Goal: Task Accomplishment & Management: Use online tool/utility

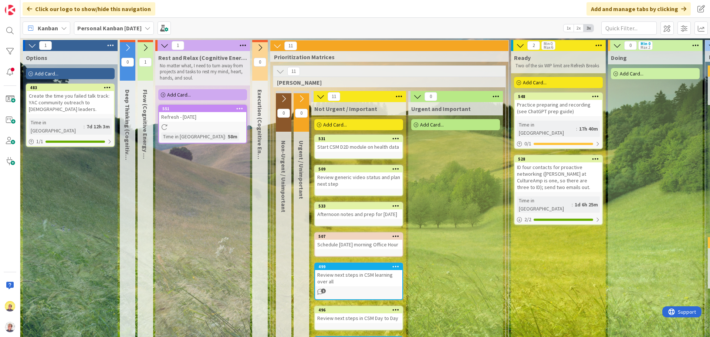
click at [79, 72] on div "Add Card..." at bounding box center [70, 73] width 89 height 11
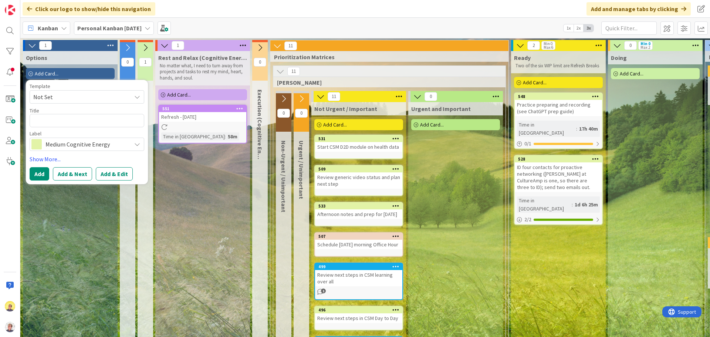
type textarea "x"
type textarea "A"
type textarea "x"
type textarea "Ad"
type textarea "x"
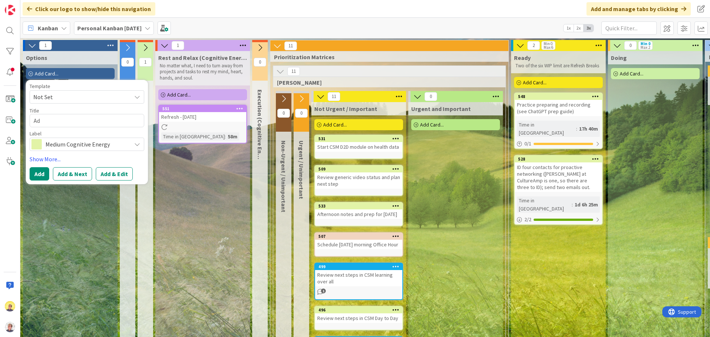
type textarea "Add"
type textarea "x"
type textarea "Add"
type textarea "x"
type textarea "Add b"
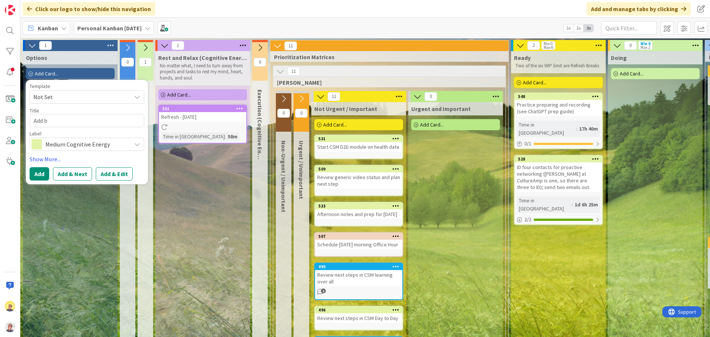
type textarea "x"
type textarea "Add bu"
type textarea "x"
type textarea "Add bus"
type textarea "x"
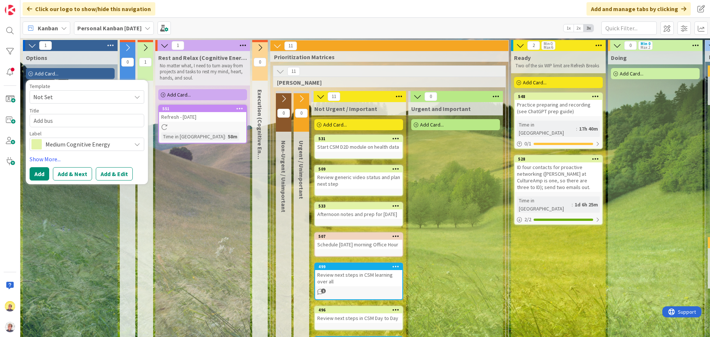
type textarea "Add busi"
type textarea "x"
type textarea "Add busin"
type textarea "x"
type textarea "Add busine"
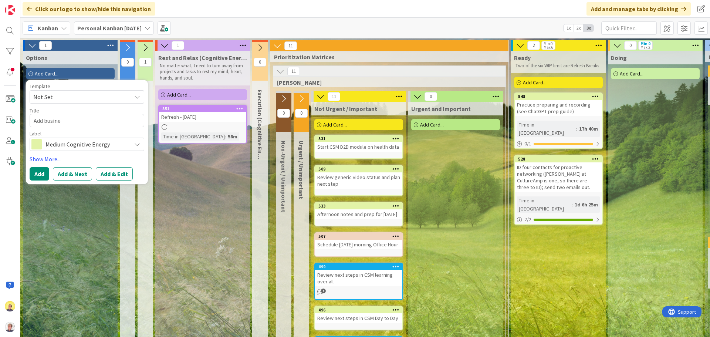
type textarea "x"
type textarea "Add busines"
type textarea "x"
type textarea "Add business"
type textarea "x"
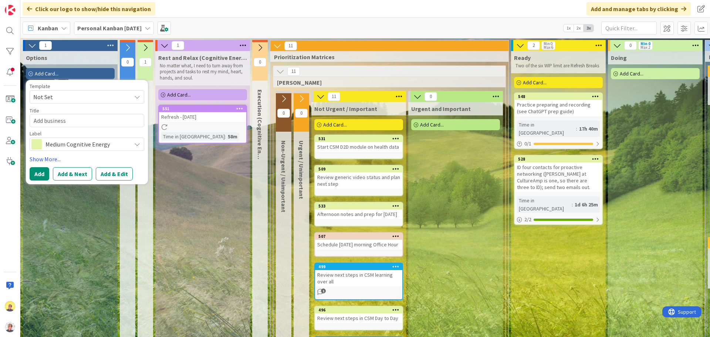
type textarea "Add business"
type textarea "x"
type textarea "Add business a"
type textarea "x"
type textarea "Add business ac"
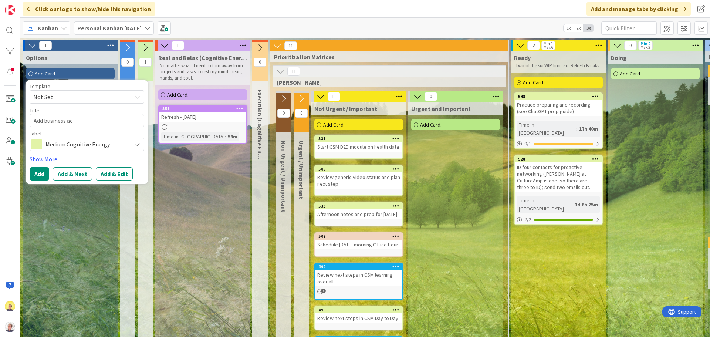
type textarea "x"
type textarea "Add business acu"
type textarea "x"
type textarea "Add business acum"
type textarea "x"
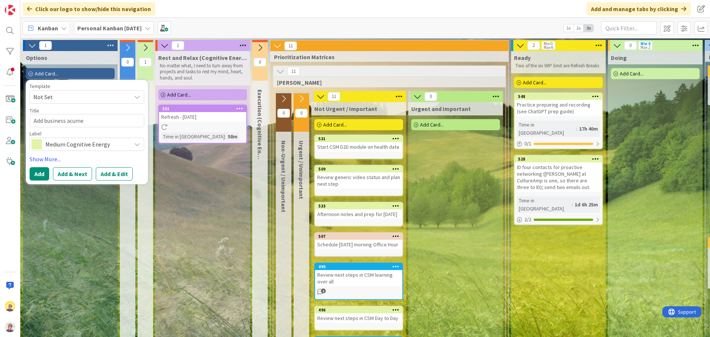
type textarea "Add business acumen"
type textarea "x"
type textarea "Add business acumen"
type textarea "x"
type textarea "Add business acumen a"
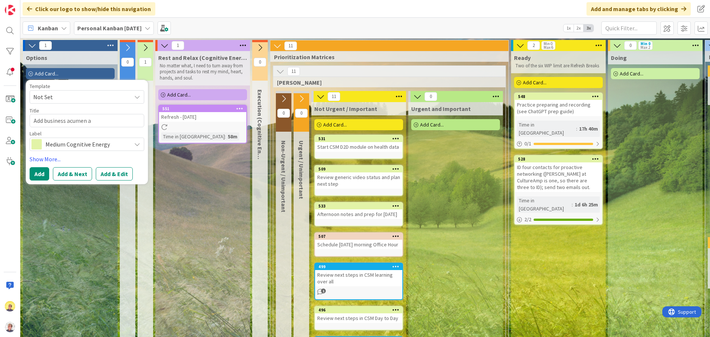
type textarea "x"
type textarea "Add business acumen an"
type textarea "x"
type textarea "Add business acumen and"
type textarea "x"
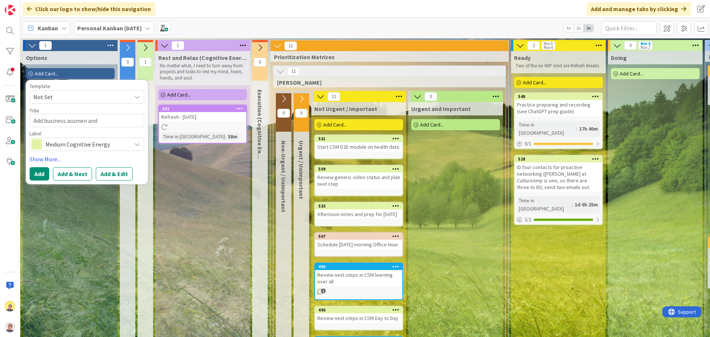
type textarea "Add business acumen and d"
type textarea "x"
type textarea "Add business acumen and da"
type textarea "x"
type textarea "Add business acumen and dat"
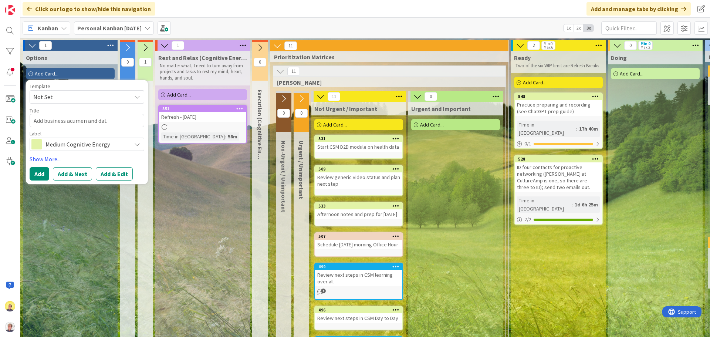
type textarea "x"
type textarea "Add business acumen and data"
type textarea "x"
type textarea "Add business acumen and data"
type textarea "x"
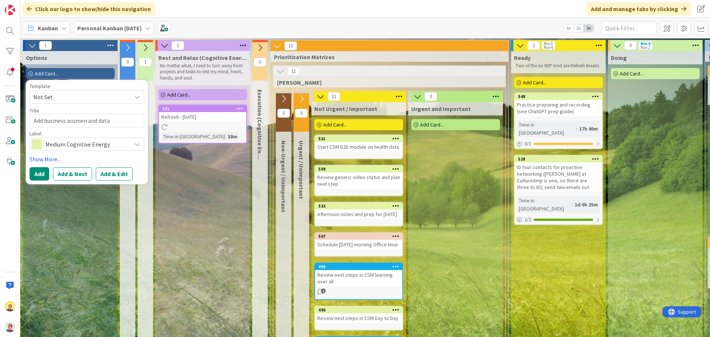
type textarea "Add business acumen and data e"
type textarea "x"
type textarea "Add business acumen and data ex"
type textarea "x"
type textarea "Add business acumen and data exp"
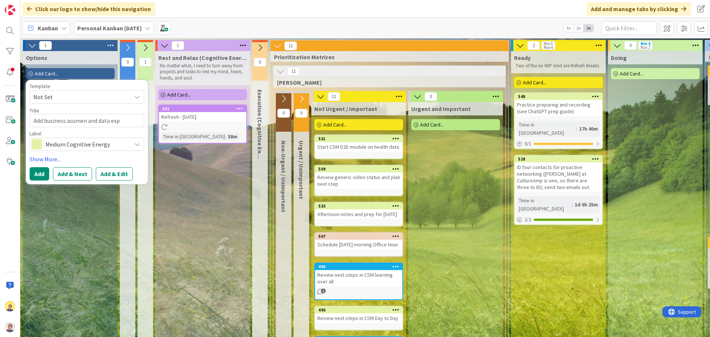
type textarea "x"
type textarea "Add business acumen and data expe"
type textarea "x"
type textarea "Add business acumen and data experi"
type textarea "x"
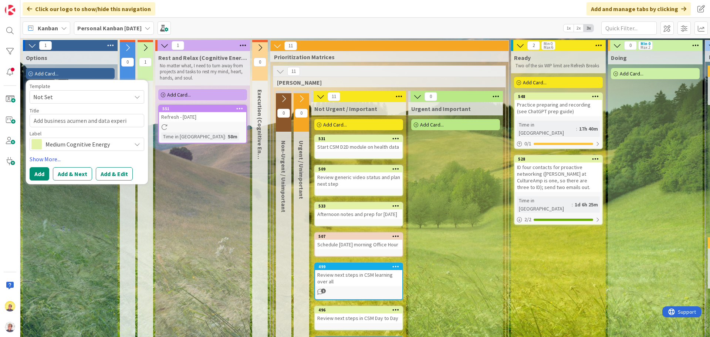
type textarea "Add business acumen and data experie"
type textarea "x"
type textarea "Add business acumen and data experien"
type textarea "x"
type textarea "Add business acumen and data experienc"
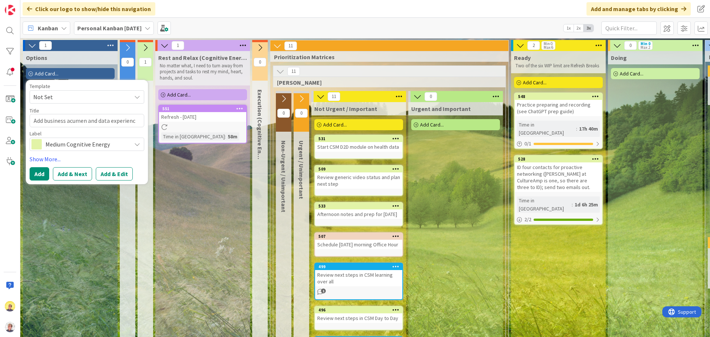
type textarea "x"
type textarea "Add business acumen and data experience"
type textarea "x"
type textarea "Add business acumen and data experience"
type textarea "x"
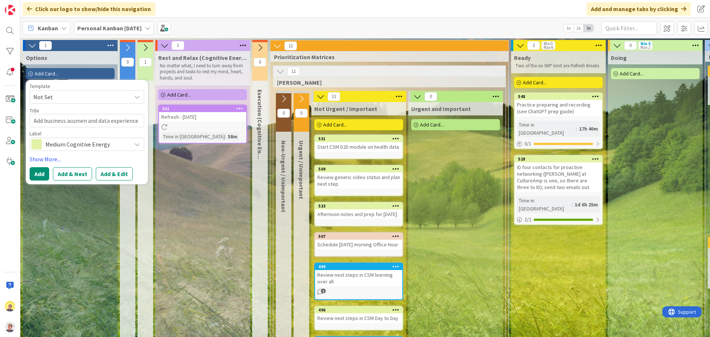
type textarea "Add business acumen and data experience t"
type textarea "x"
type textarea "Add business acumen and data experience to"
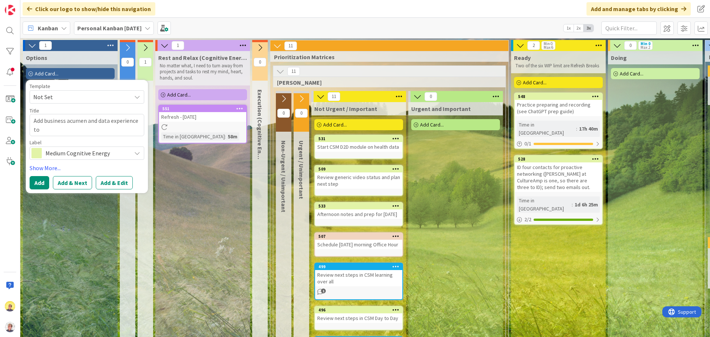
type textarea "x"
type textarea "Add business acumen and data experience to"
type textarea "x"
type textarea "Add business acumen and data experience to g"
type textarea "x"
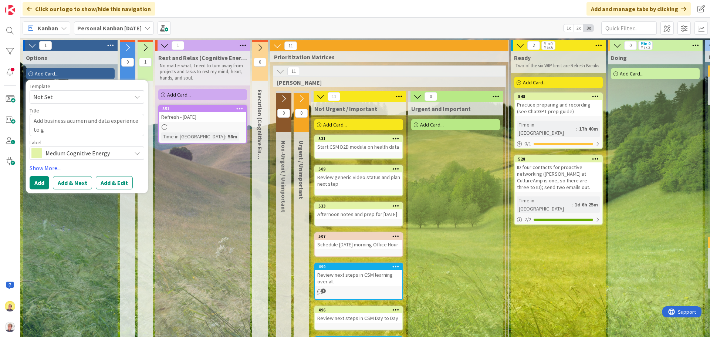
type textarea "Add business acumen and data experience to ge"
type textarea "x"
type textarea "Add business acumen and data experience to gen"
type textarea "x"
type textarea "Add business acumen and data experience to gene"
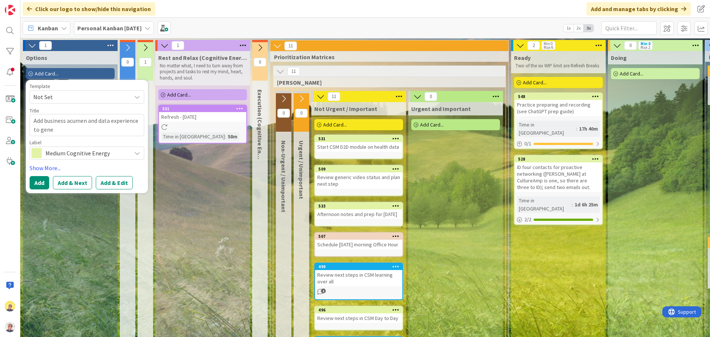
type textarea "x"
type textarea "Add business acumen and data experience to gener"
type textarea "x"
type textarea "Add business acumen and data experience to generi"
type textarea "x"
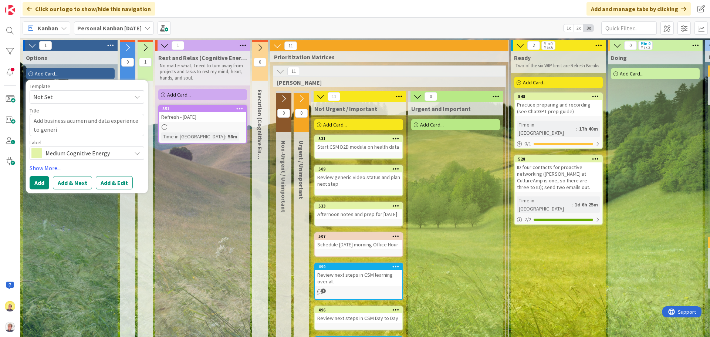
type textarea "Add business acumen and data experience to generic"
type textarea "x"
type textarea "Add business acumen and data experience to generic"
type textarea "x"
type textarea "Add business acumen and data experience to generic v"
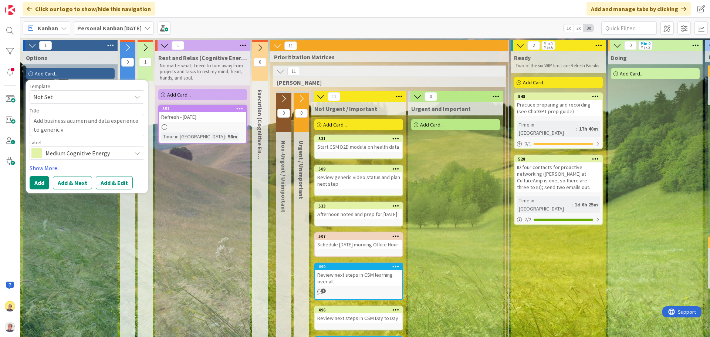
type textarea "x"
type textarea "Add business acumen and data experience to generic vi"
type textarea "x"
type textarea "Add business acumen and data experience to generic vid"
type textarea "x"
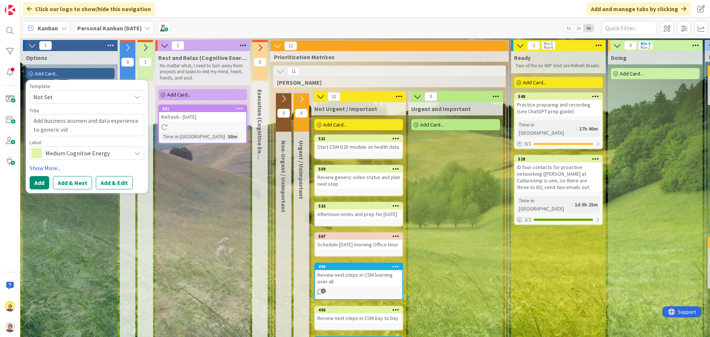
type textarea "Add business acumen and data experience to generic vide"
type textarea "x"
type textarea "Add business acumen and data experience to generic video"
type textarea "x"
type textarea "Add business acumen and data experience to generic video"
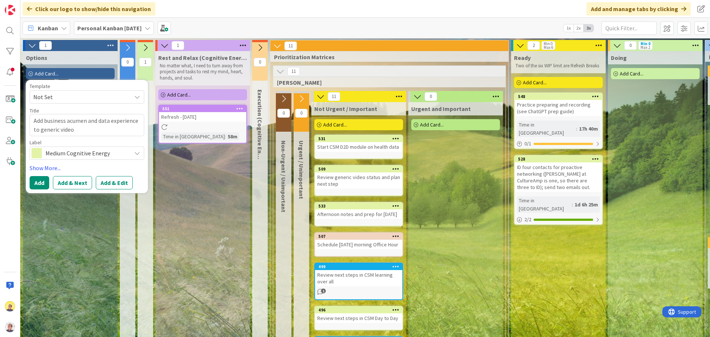
type textarea "x"
type textarea "Add business acumen and data experience to generic video s"
type textarea "x"
type textarea "Add business acumen and data experience to generic video sc"
type textarea "x"
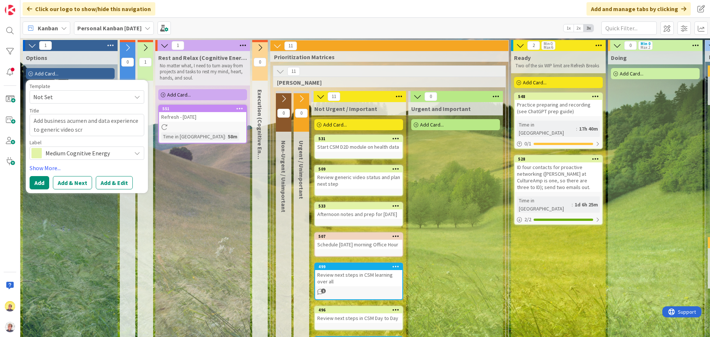
type textarea "Add business acumen and data experience to generic video scri"
type textarea "x"
type textarea "Add business acumen and data experience to generic video scrip"
type textarea "x"
type textarea "Add business acumen and data experience to generic video script"
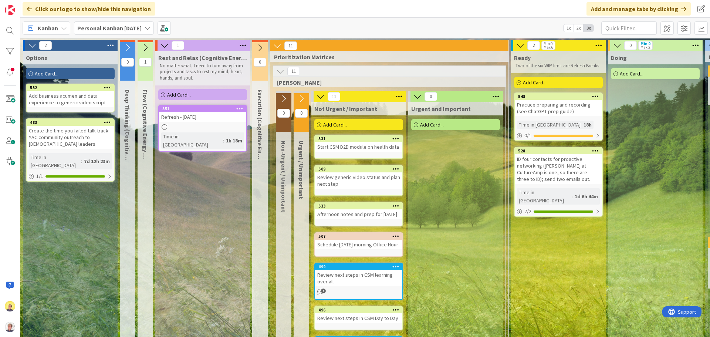
click at [67, 72] on div "Add Card..." at bounding box center [70, 73] width 89 height 11
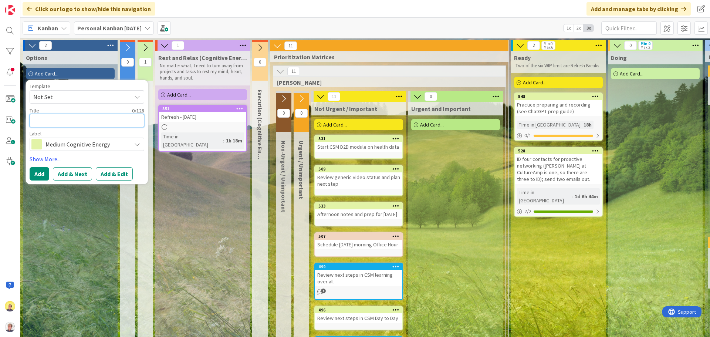
type textarea "x"
type textarea "L"
type textarea "x"
type textarea "Lu"
type textarea "x"
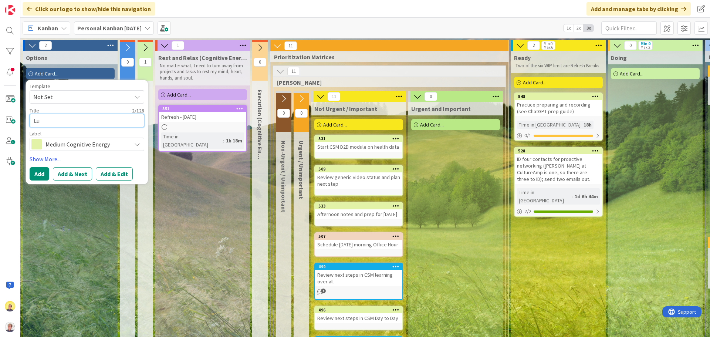
type textarea "Lun"
type textarea "x"
type textarea "Lunc"
type textarea "x"
type textarea "Lunch"
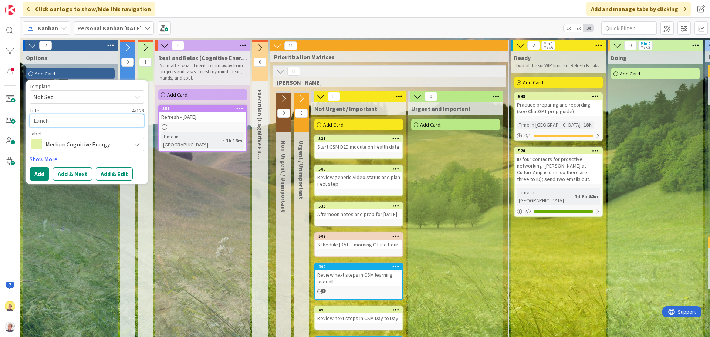
type textarea "x"
type textarea "Lunch"
type textarea "x"
type textarea "Lunch w"
type textarea "x"
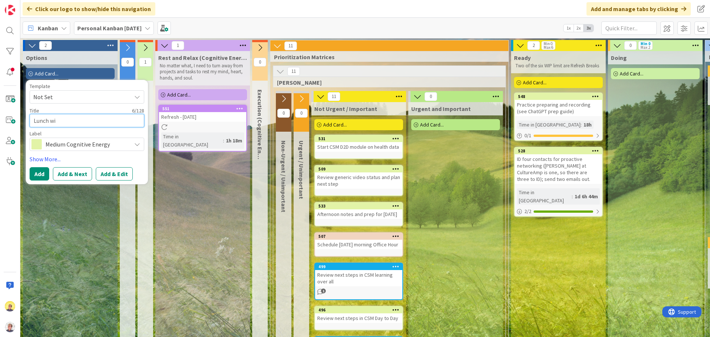
type textarea "Lunch wih"
type textarea "x"
type textarea "Lunch wiht"
type textarea "x"
type textarea "Lunch wiht"
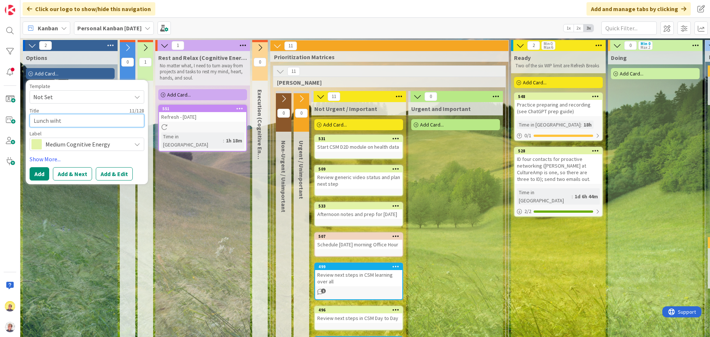
type textarea "x"
type textarea "Lunch wiht"
type textarea "x"
type textarea "Lunch wih"
type textarea "x"
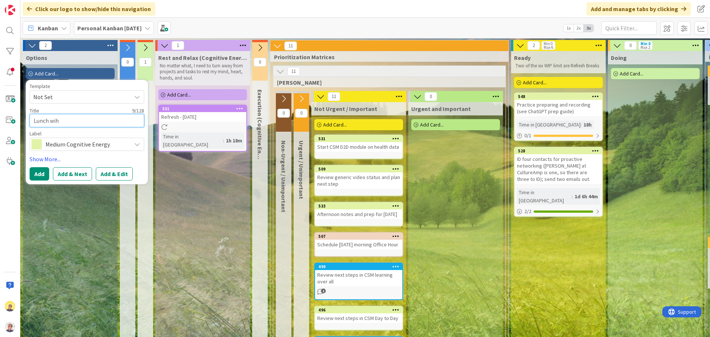
type textarea "Lunch wiht"
type textarea "x"
type textarea "Lunch wih"
type textarea "x"
type textarea "Lunch wi"
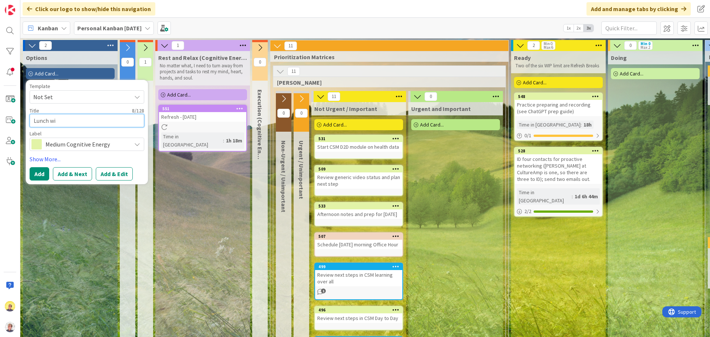
type textarea "x"
type textarea "Lunch wit"
type textarea "x"
type textarea "Lunch with"
type textarea "x"
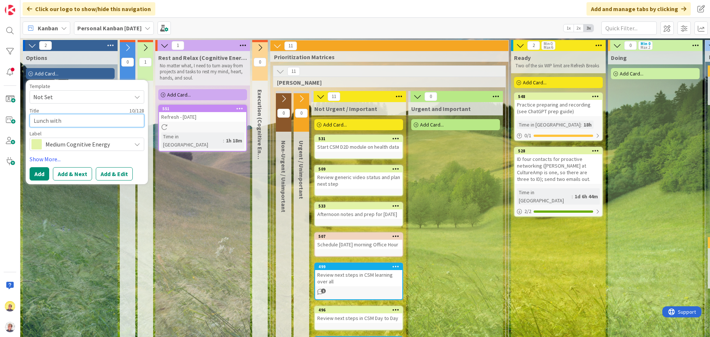
type textarea "Lunch with"
type textarea "x"
type textarea "Lunch with M"
type textarea "x"
type textarea "Lunch with Mo"
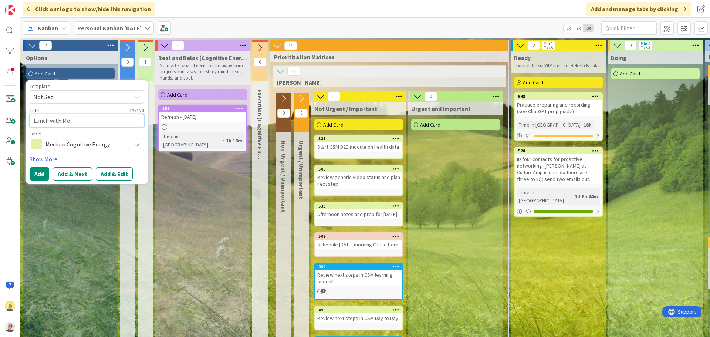
type textarea "x"
type textarea "Lunch with Mom"
type textarea "x"
type textarea "Lunch with Mom_"
type textarea "x"
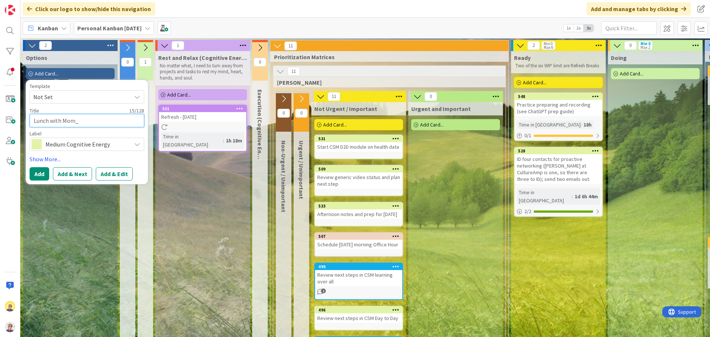
type textarea "Lunch with Mom"
type textarea "x"
type textarea "Lunch with Mom-"
type textarea "x"
type textarea "Lunch with Mom-"
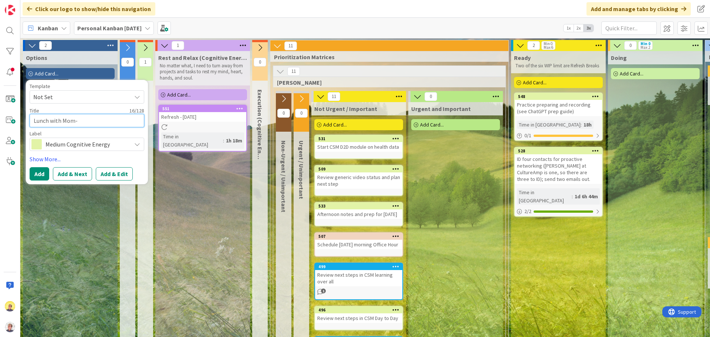
type textarea "x"
type textarea "Lunch with Mom-"
type textarea "x"
type textarea "Lunch with Mom-"
type textarea "x"
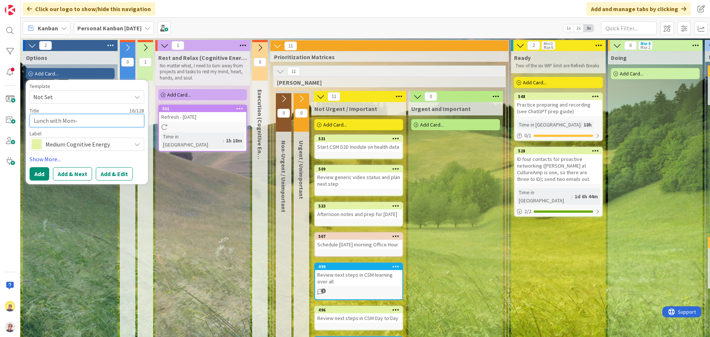
type textarea "Lunch with Mom- -"
type textarea "x"
type textarea "Lunch with Mom-"
type textarea "x"
type textarea "Lunch with Mom-"
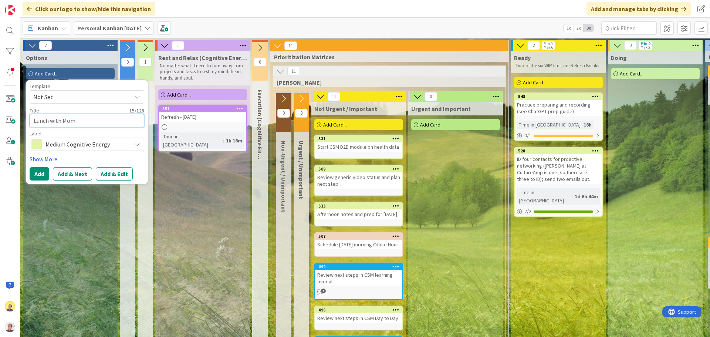
type textarea "x"
type textarea "Lunch with Mom"
type textarea "x"
type textarea "Lunch with Mom -"
type textarea "x"
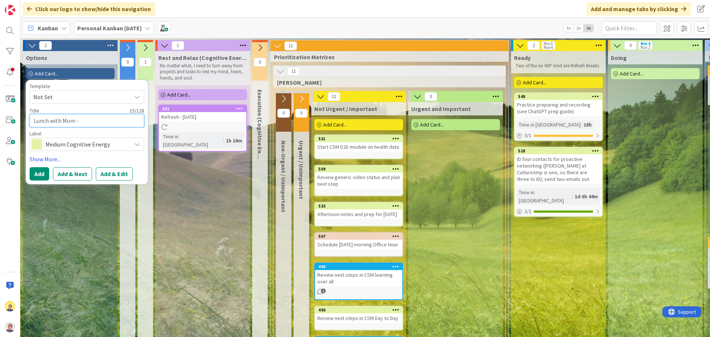
type textarea "Lunch with Mom -"
type textarea "x"
type textarea "Lunch with Mom - 1"
type textarea "x"
type textarea "Lunch with Mom - 11"
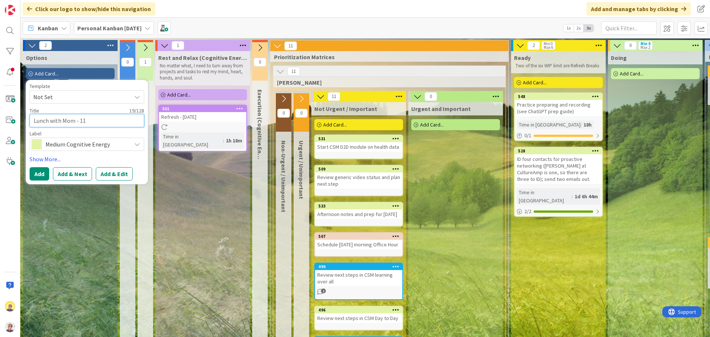
type textarea "x"
type textarea "Lunch with Mom - 11:"
type textarea "x"
type textarea "Lunch with Mom - 11:1"
type textarea "x"
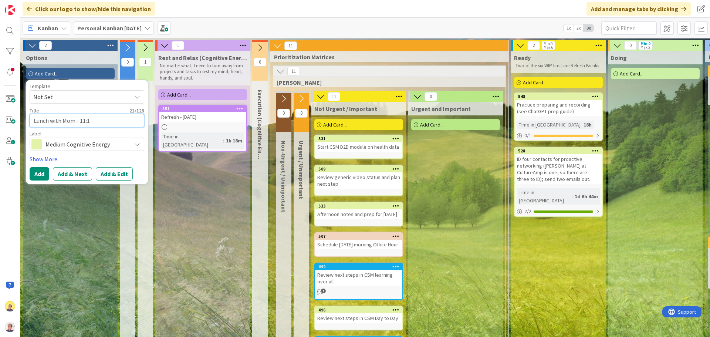
type textarea "Lunch with Mom - 11:15"
type textarea "x"
type textarea "Lunch with Mom - 11:15"
type textarea "x"
type textarea "Lunch with Mom - 11:15 to"
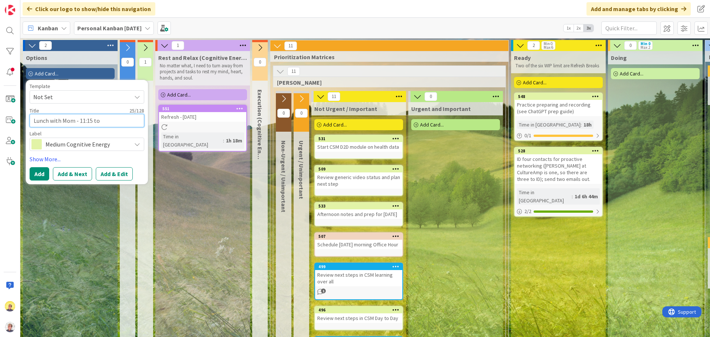
type textarea "x"
type textarea "Lunch with Mom - 11:15 to"
click at [52, 141] on span "Medium Cognitive Energy" at bounding box center [86, 144] width 82 height 10
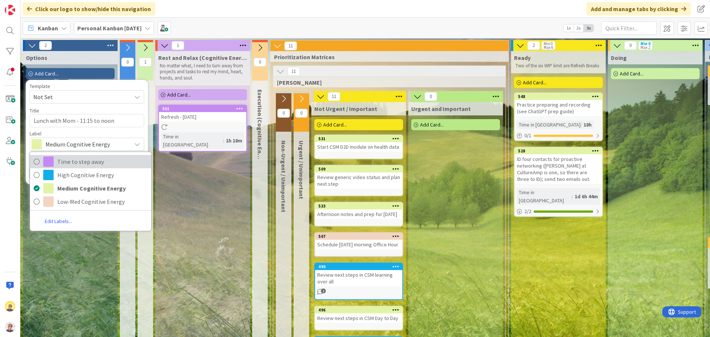
click at [62, 163] on span "Time to step away" at bounding box center [102, 161] width 90 height 11
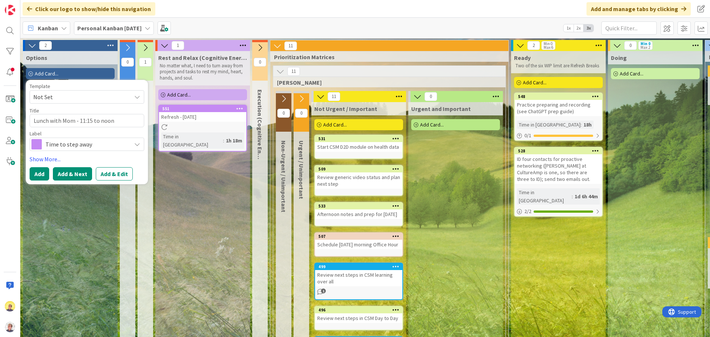
click at [71, 175] on button "Add & Next" at bounding box center [72, 173] width 39 height 13
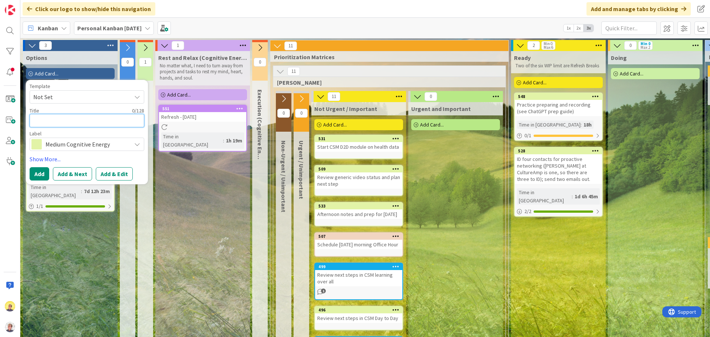
click at [70, 121] on textarea at bounding box center [87, 120] width 115 height 13
click at [67, 171] on button "Add & Next" at bounding box center [72, 173] width 39 height 13
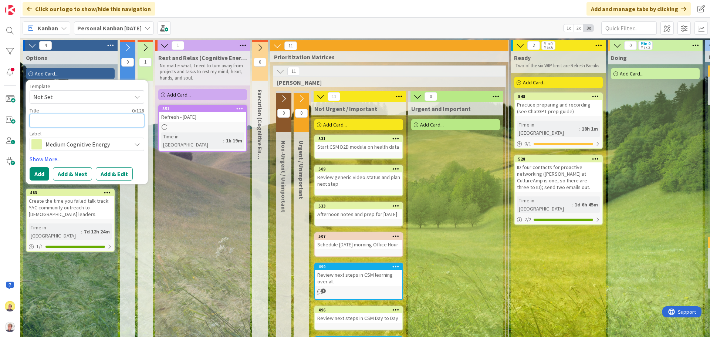
click at [68, 119] on textarea at bounding box center [87, 120] width 115 height 13
click at [65, 176] on button "Add & Next" at bounding box center [72, 173] width 39 height 13
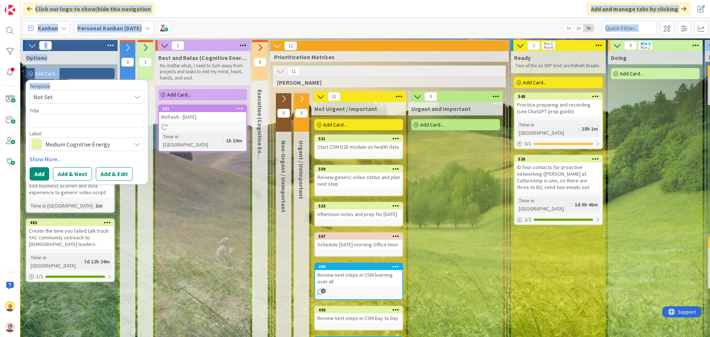
drag, startPoint x: 98, startPoint y: 86, endPoint x: 173, endPoint y: 1, distance: 112.9
click at [173, 0] on div "Click our logo to show/hide this navigation Add and manage tabs by clicking Kan…" at bounding box center [365, 168] width 690 height 337
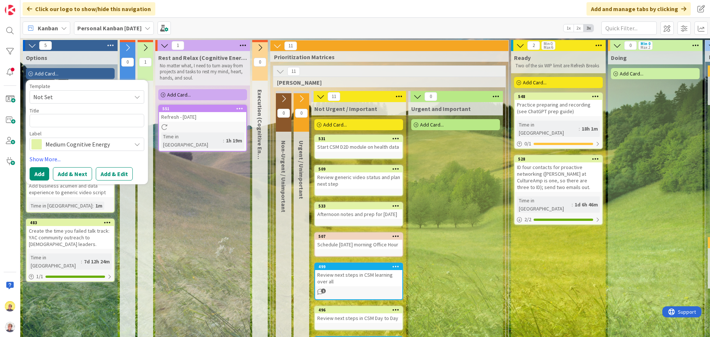
click at [210, 248] on div "Rest and Relax (Cognitive Energy L) No matter what, I need to turn away from pr…" at bounding box center [202, 296] width 95 height 491
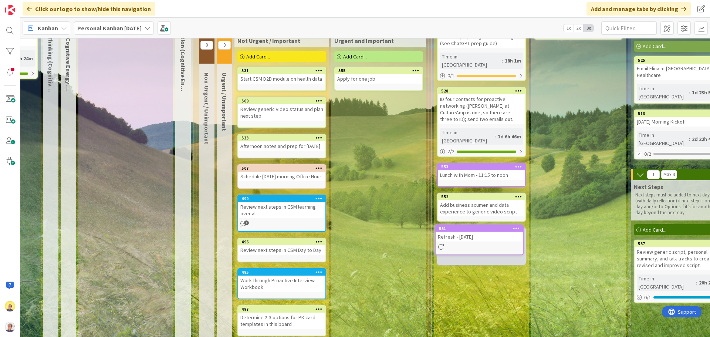
scroll to position [69, 77]
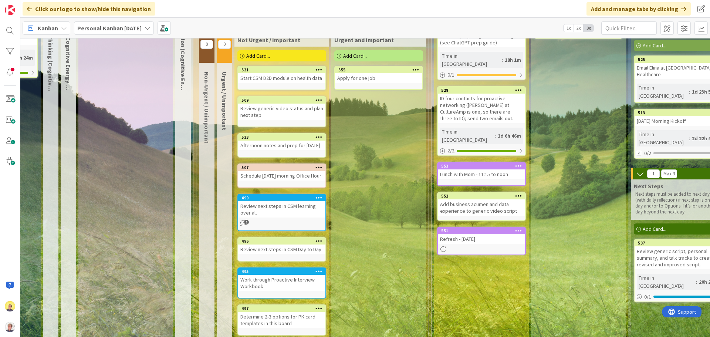
click at [519, 228] on icon at bounding box center [518, 230] width 7 height 5
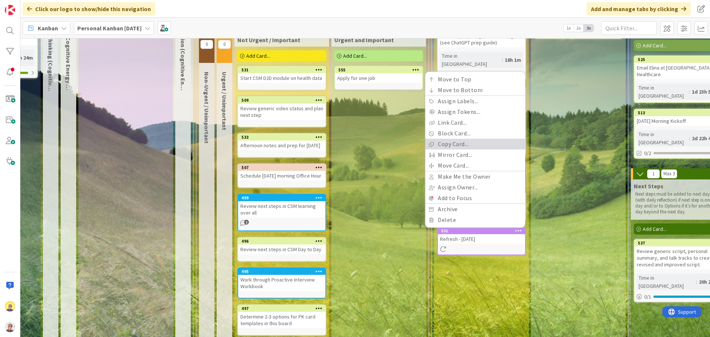
click at [450, 139] on link "Copy Card..." at bounding box center [475, 144] width 100 height 11
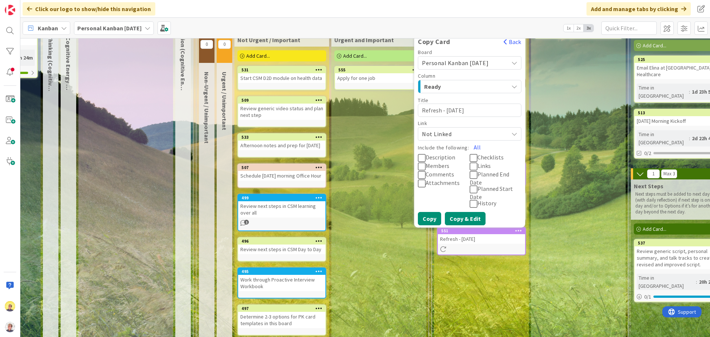
click at [472, 212] on button "Copy & Edit" at bounding box center [465, 218] width 41 height 13
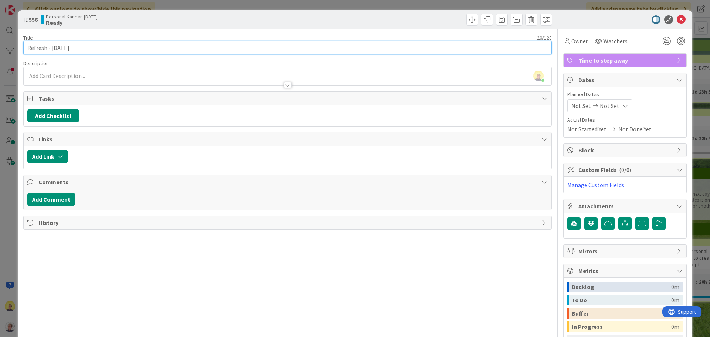
click at [133, 45] on input "Refresh - [DATE]" at bounding box center [287, 47] width 528 height 13
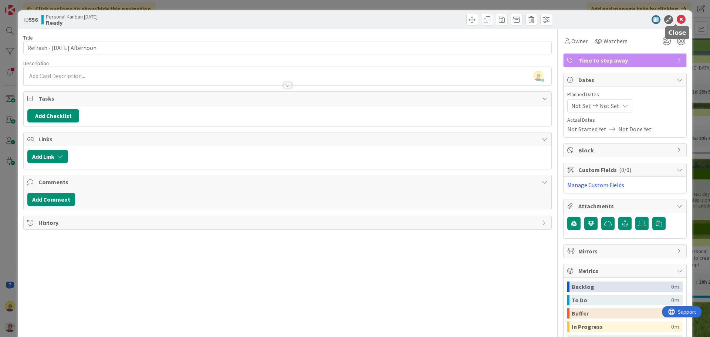
click at [677, 21] on icon at bounding box center [681, 19] width 9 height 9
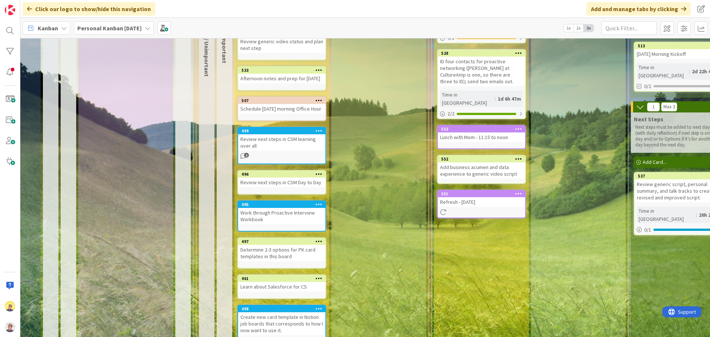
scroll to position [69, 77]
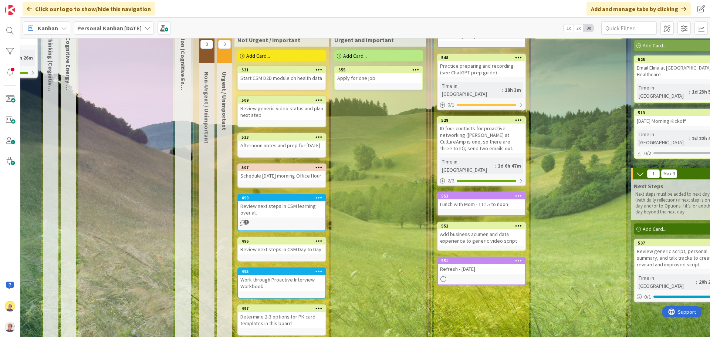
click at [500, 264] on div "Refresh - [DATE]" at bounding box center [481, 269] width 87 height 10
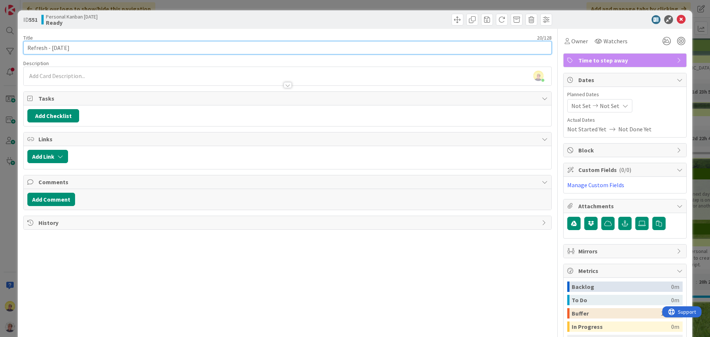
click at [150, 47] on input "Refresh - [DATE]" at bounding box center [287, 47] width 528 height 13
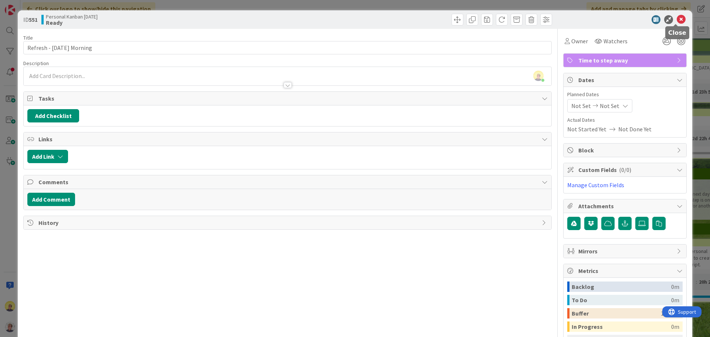
click at [677, 18] on icon at bounding box center [681, 19] width 9 height 9
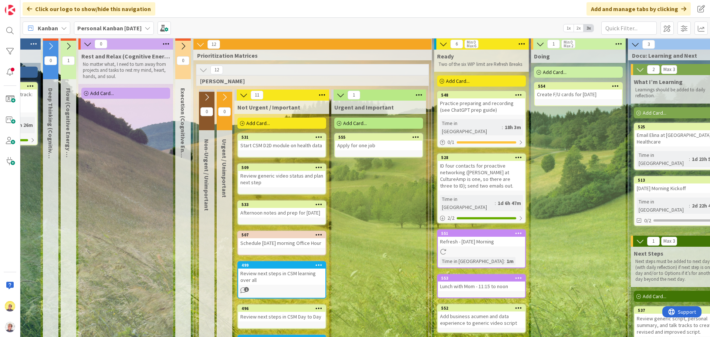
scroll to position [0, 77]
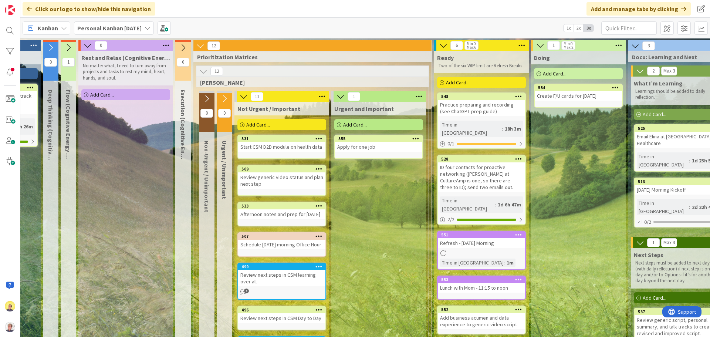
click at [553, 96] on div "Create F/U cards for [DATE]" at bounding box center [578, 96] width 87 height 10
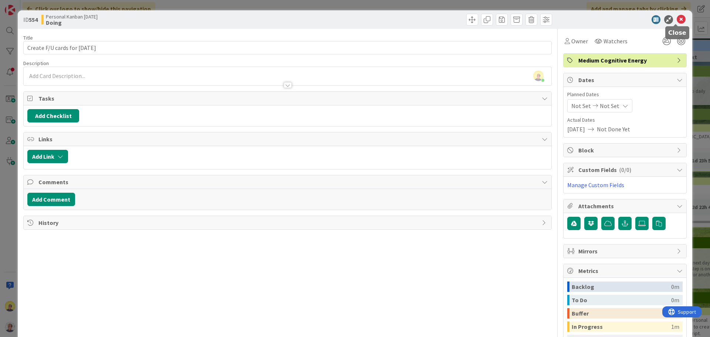
click at [677, 20] on icon at bounding box center [681, 19] width 9 height 9
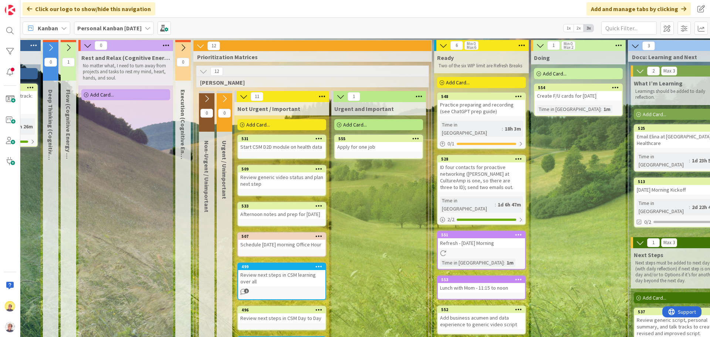
click at [594, 95] on div "Create F/U cards for [DATE]" at bounding box center [578, 96] width 87 height 10
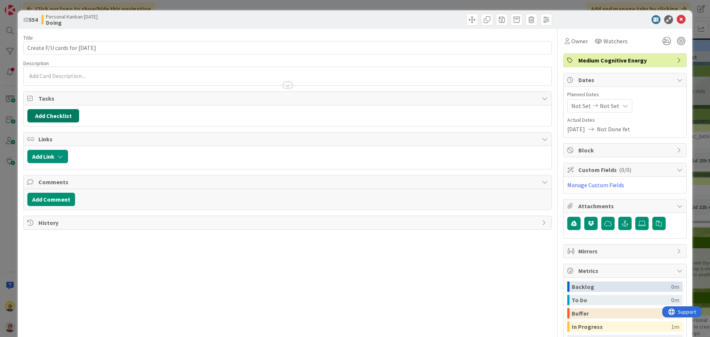
click at [50, 111] on button "Add Checklist" at bounding box center [53, 115] width 52 height 13
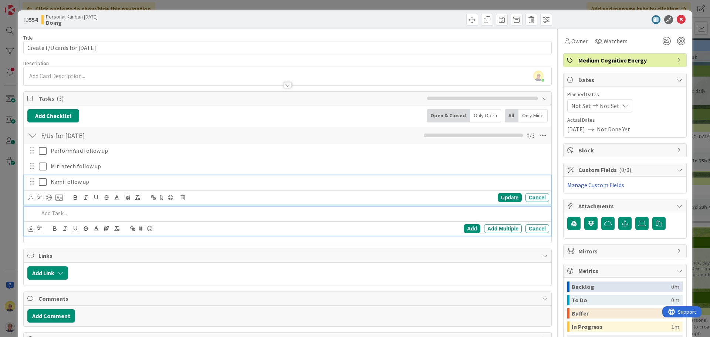
click at [101, 179] on p "Kami follow up" at bounding box center [298, 181] width 495 height 9
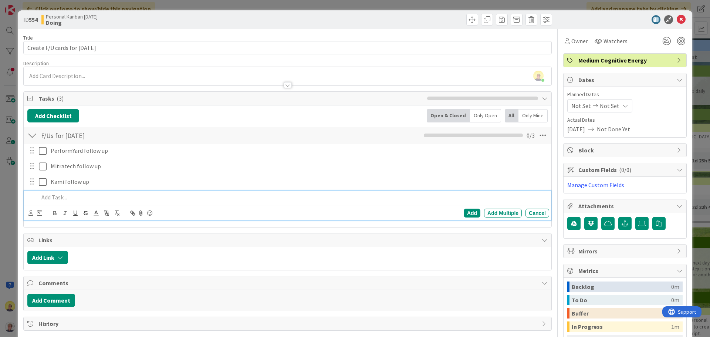
click at [46, 194] on p at bounding box center [292, 197] width 507 height 9
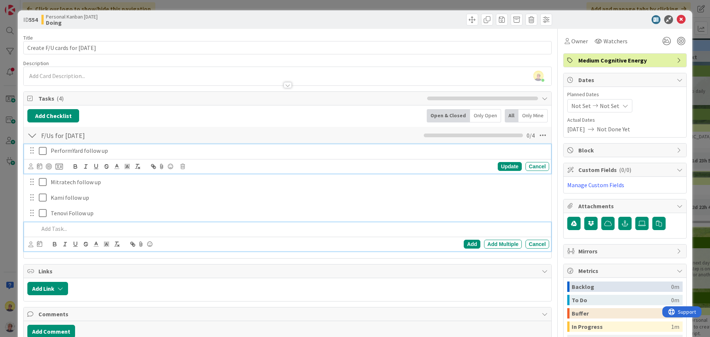
click at [74, 156] on div "PerformYard follow up" at bounding box center [298, 150] width 501 height 13
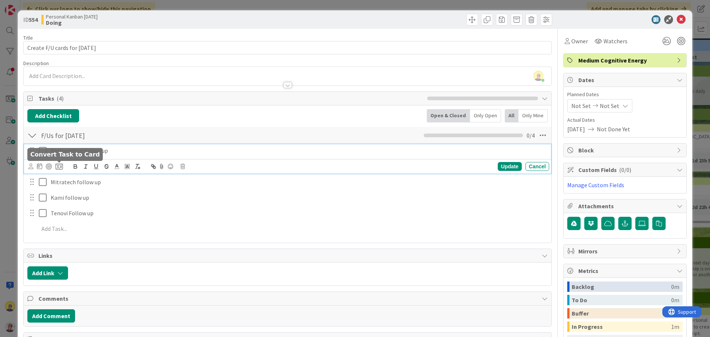
click at [58, 166] on icon at bounding box center [58, 166] width 7 height 7
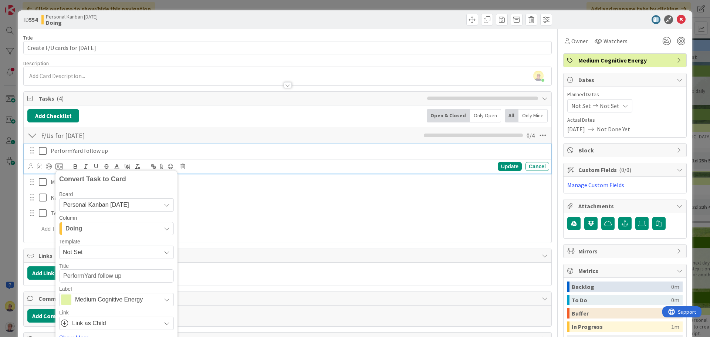
click at [125, 116] on div "Add Checklist Back Open & Closed Only Open All Only Mine" at bounding box center [287, 115] width 520 height 13
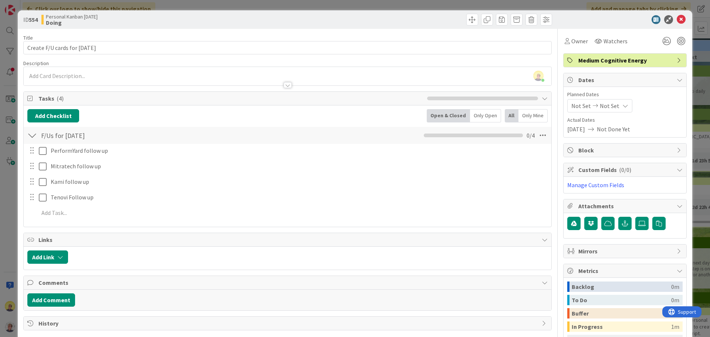
click at [608, 60] on span "Medium Cognitive Energy" at bounding box center [625, 60] width 95 height 9
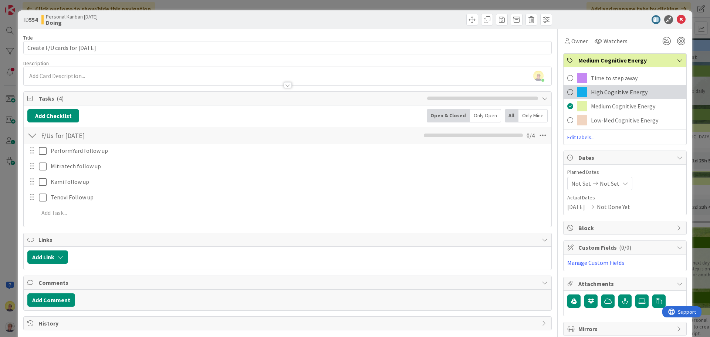
click at [591, 94] on span "High Cognitive Energy" at bounding box center [619, 92] width 57 height 9
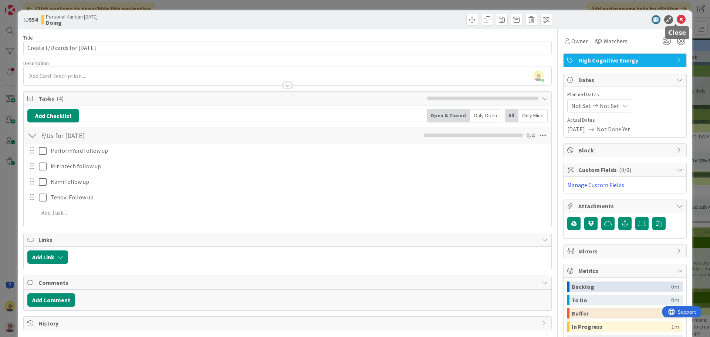
click at [677, 20] on icon at bounding box center [681, 19] width 9 height 9
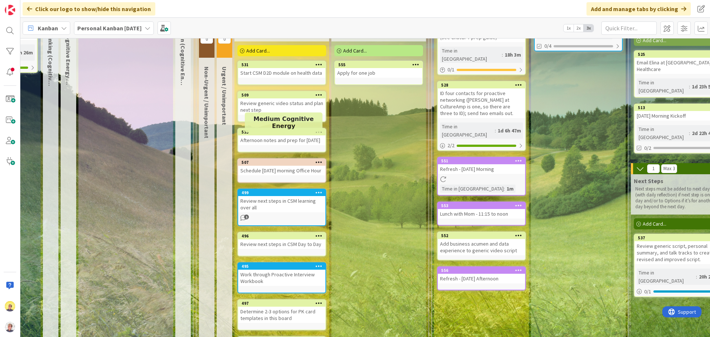
scroll to position [37, 77]
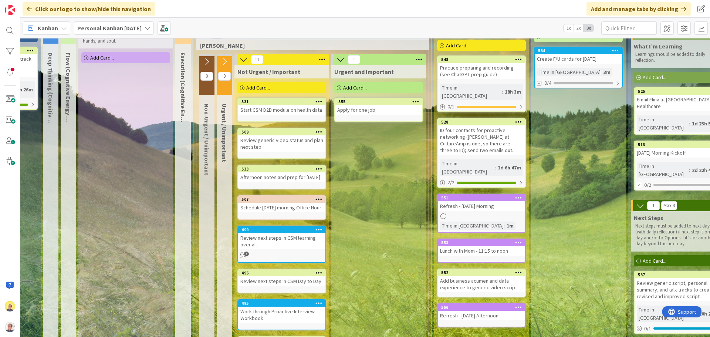
click at [273, 88] on div "Add Card..." at bounding box center [281, 87] width 89 height 11
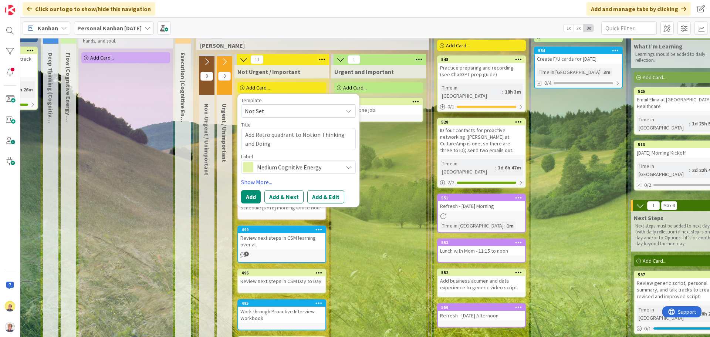
click at [282, 165] on span "Medium Cognitive Energy" at bounding box center [298, 167] width 82 height 10
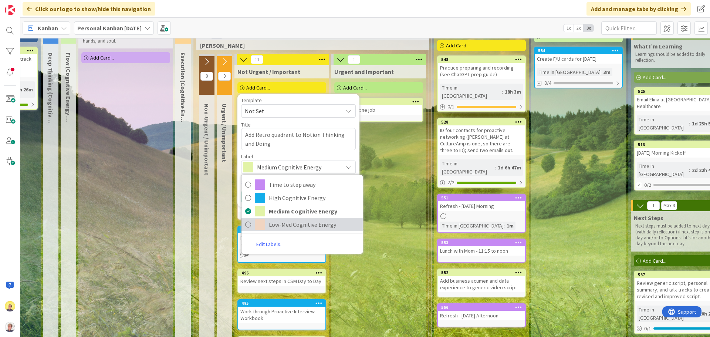
click at [279, 222] on span "Low-Med Cognitive Energy" at bounding box center [314, 224] width 90 height 11
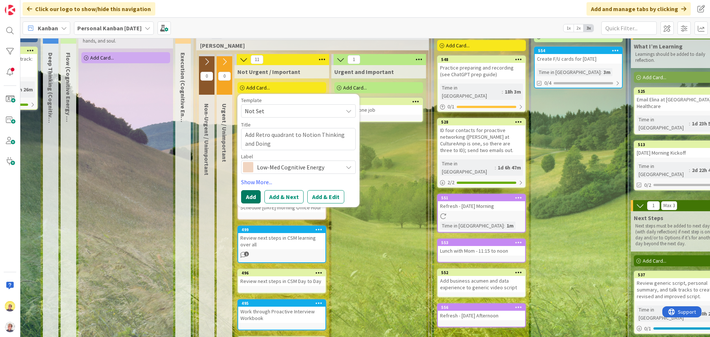
click at [256, 202] on button "Add" at bounding box center [251, 196] width 20 height 13
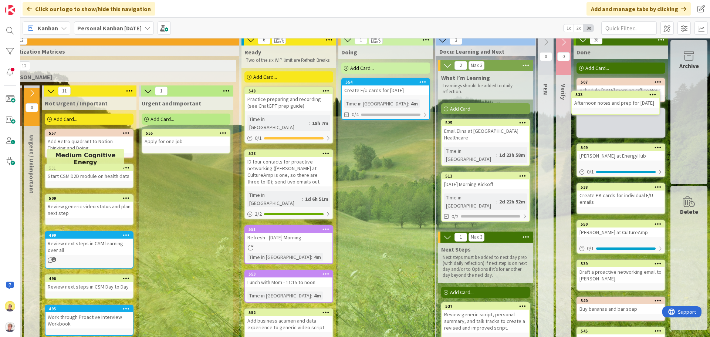
scroll to position [0, 275]
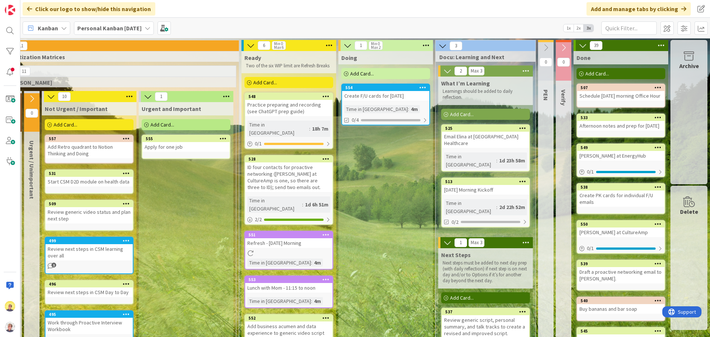
click at [411, 95] on div "Create F/U cards for [DATE]" at bounding box center [385, 96] width 87 height 10
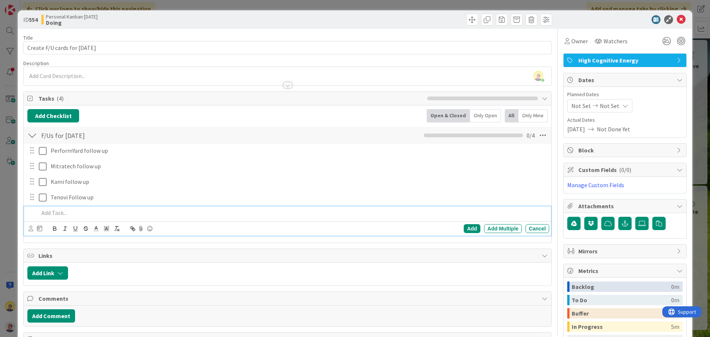
click at [60, 213] on p at bounding box center [292, 213] width 507 height 9
click at [468, 229] on div "Add" at bounding box center [472, 228] width 17 height 9
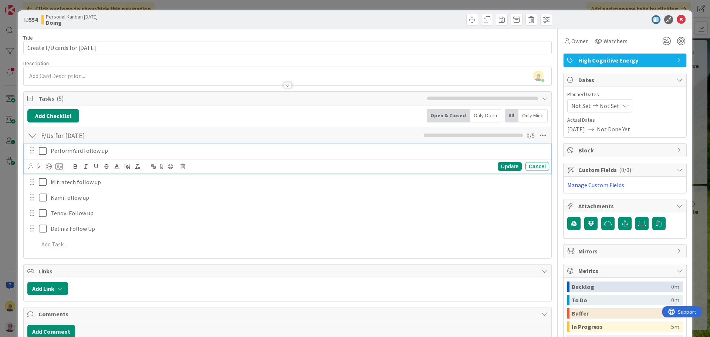
click at [44, 152] on icon at bounding box center [43, 150] width 8 height 9
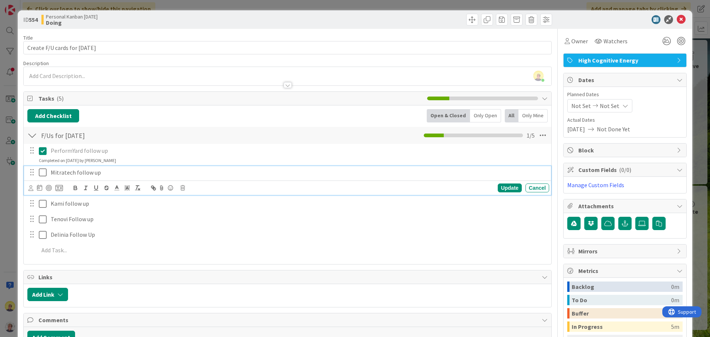
click at [44, 171] on icon at bounding box center [43, 172] width 8 height 9
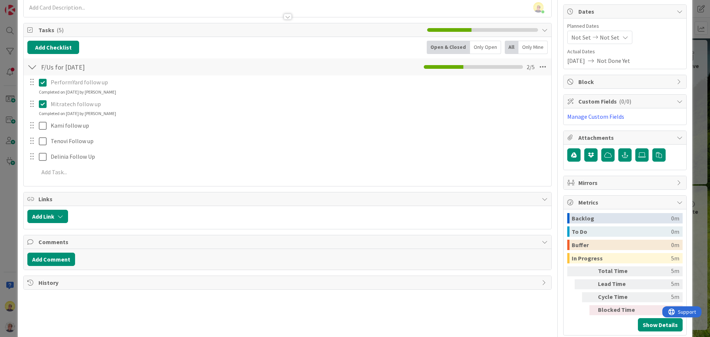
scroll to position [83, 0]
